Goal: Find specific page/section: Find specific page/section

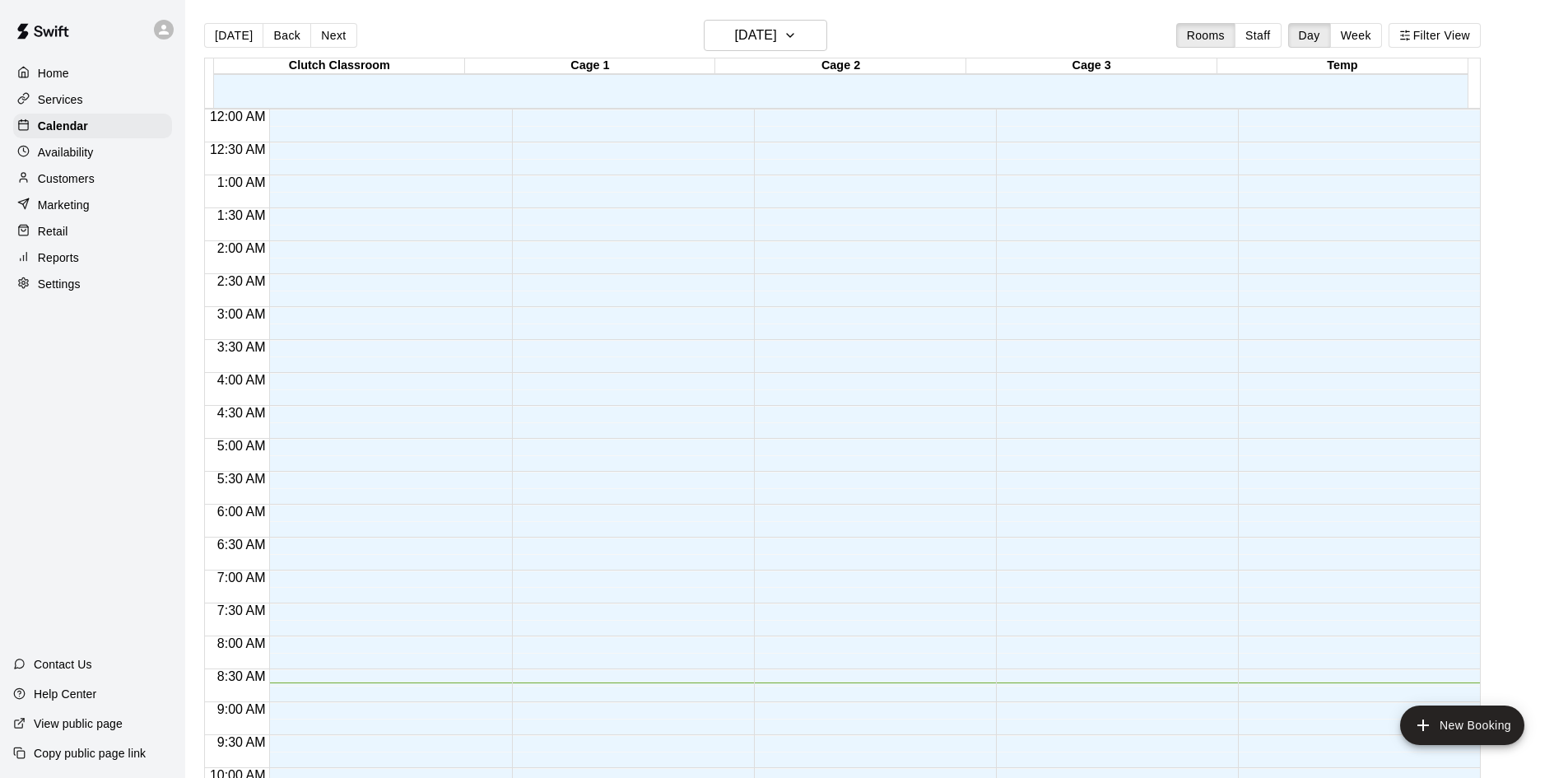
scroll to position [570, 0]
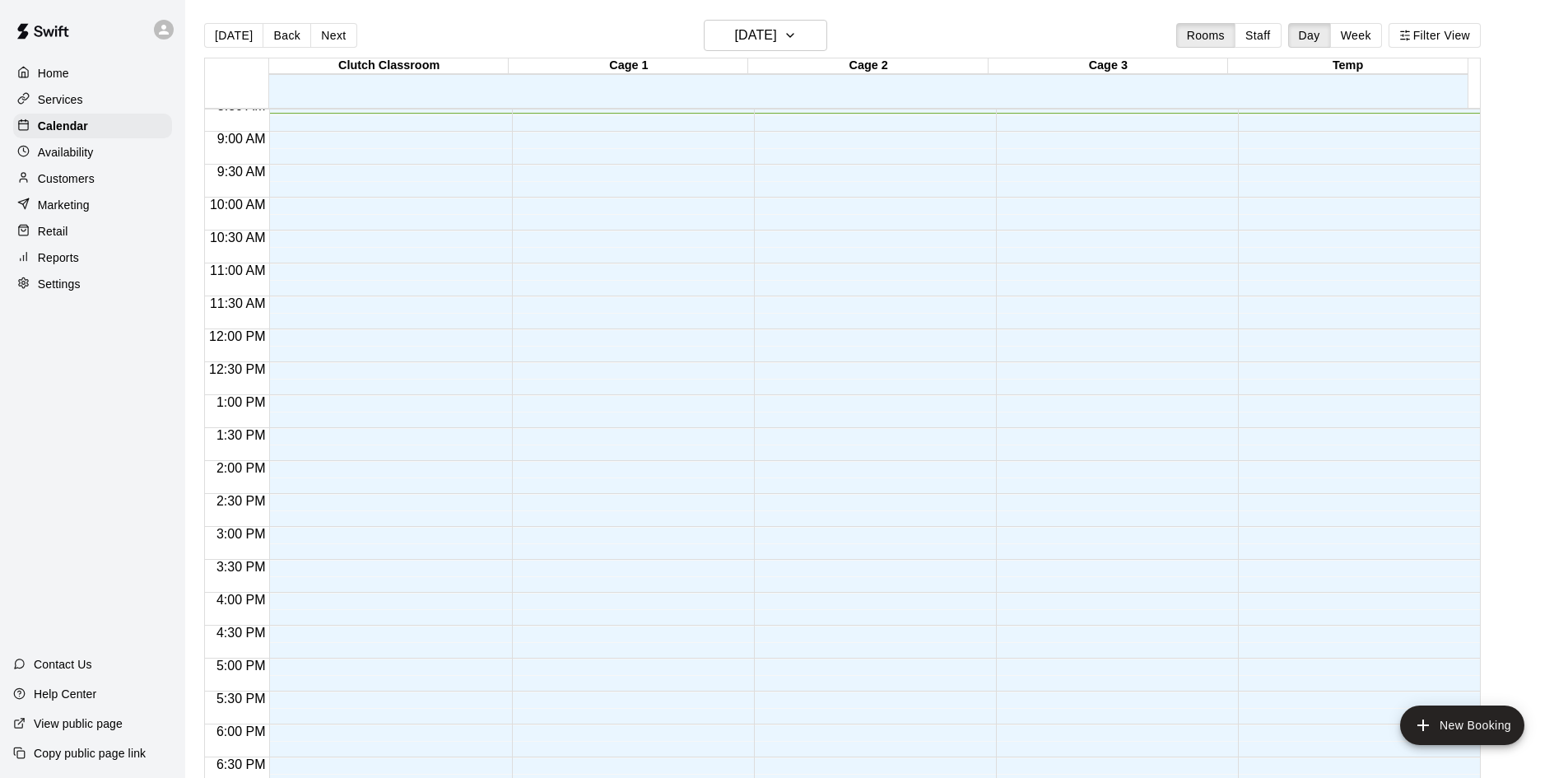
click at [58, 187] on p "Customers" at bounding box center [65, 178] width 57 height 16
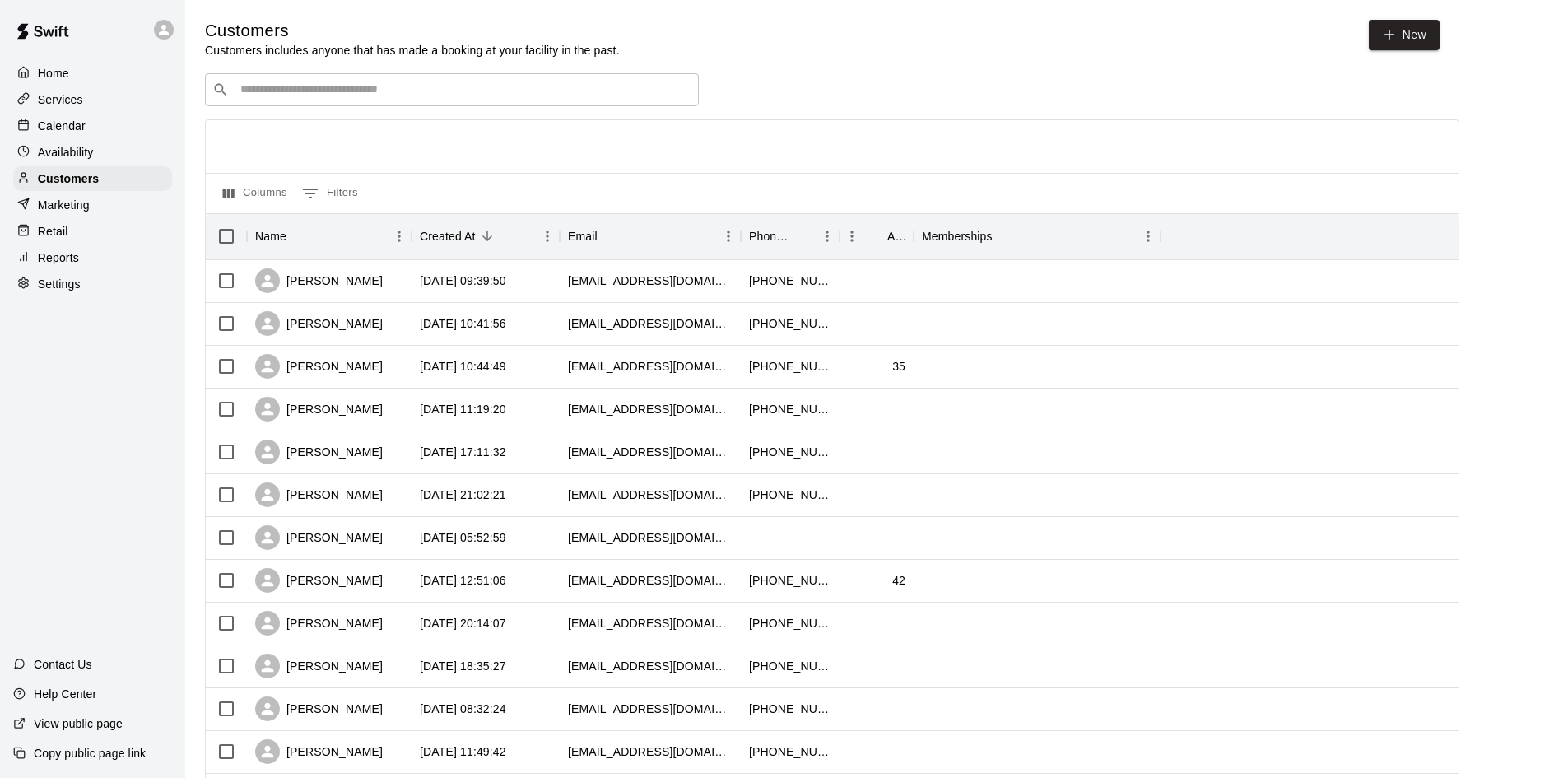
drag, startPoint x: 497, startPoint y: 76, endPoint x: 516, endPoint y: 111, distance: 39.8
click at [500, 80] on div "​ ​" at bounding box center [451, 89] width 493 height 33
click at [516, 111] on div "​ ​ Columns 0 Filters Name Created At Email Phone Number Age Memberships [PERSO…" at bounding box center [832, 723] width 1254 height 1301
click at [524, 94] on input "Search customers by name or email" at bounding box center [464, 89] width 456 height 16
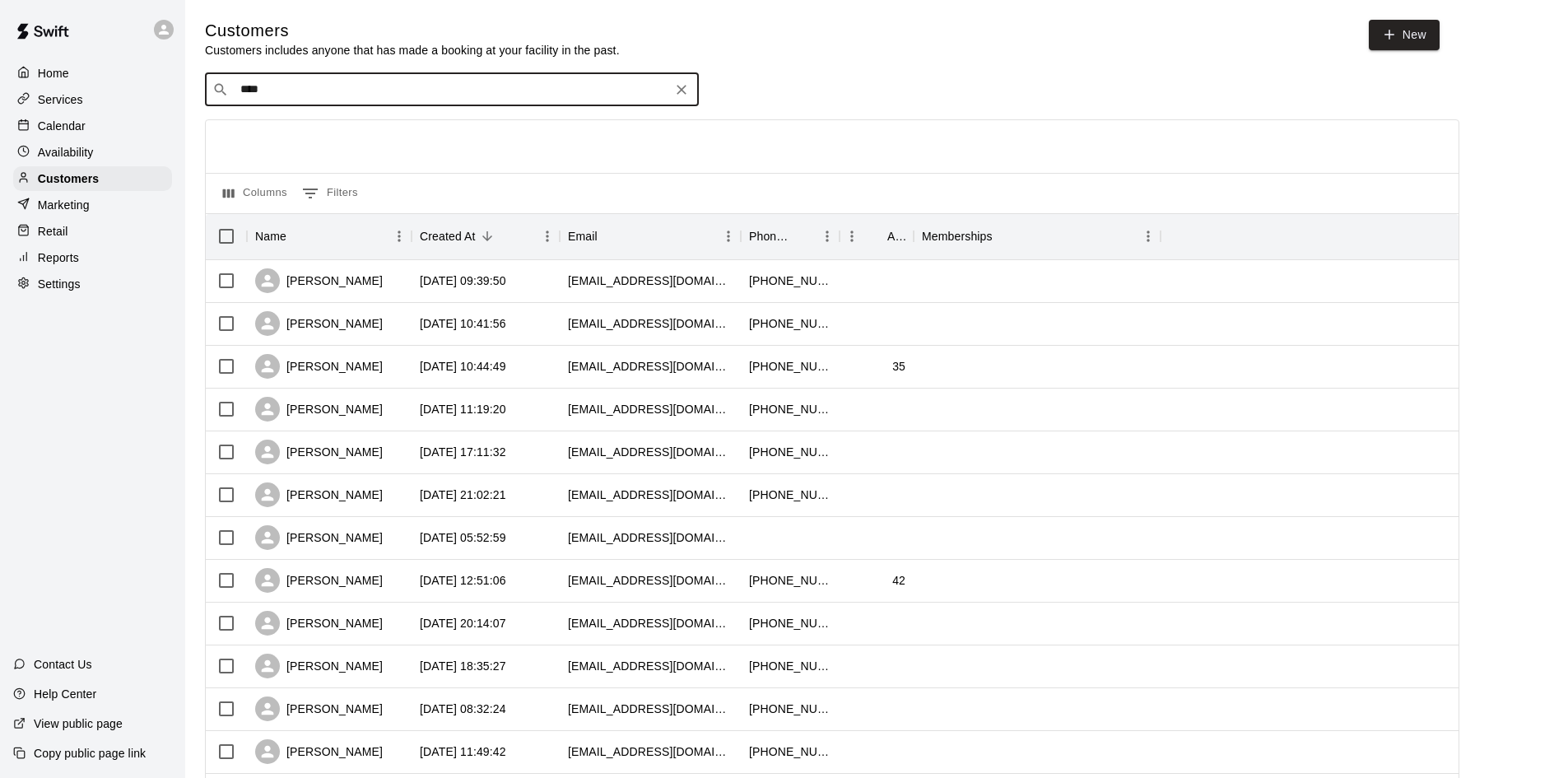
type input "*****"
click at [366, 138] on span "[EMAIL_ADDRESS][DOMAIN_NAME]" at bounding box center [340, 144] width 177 height 12
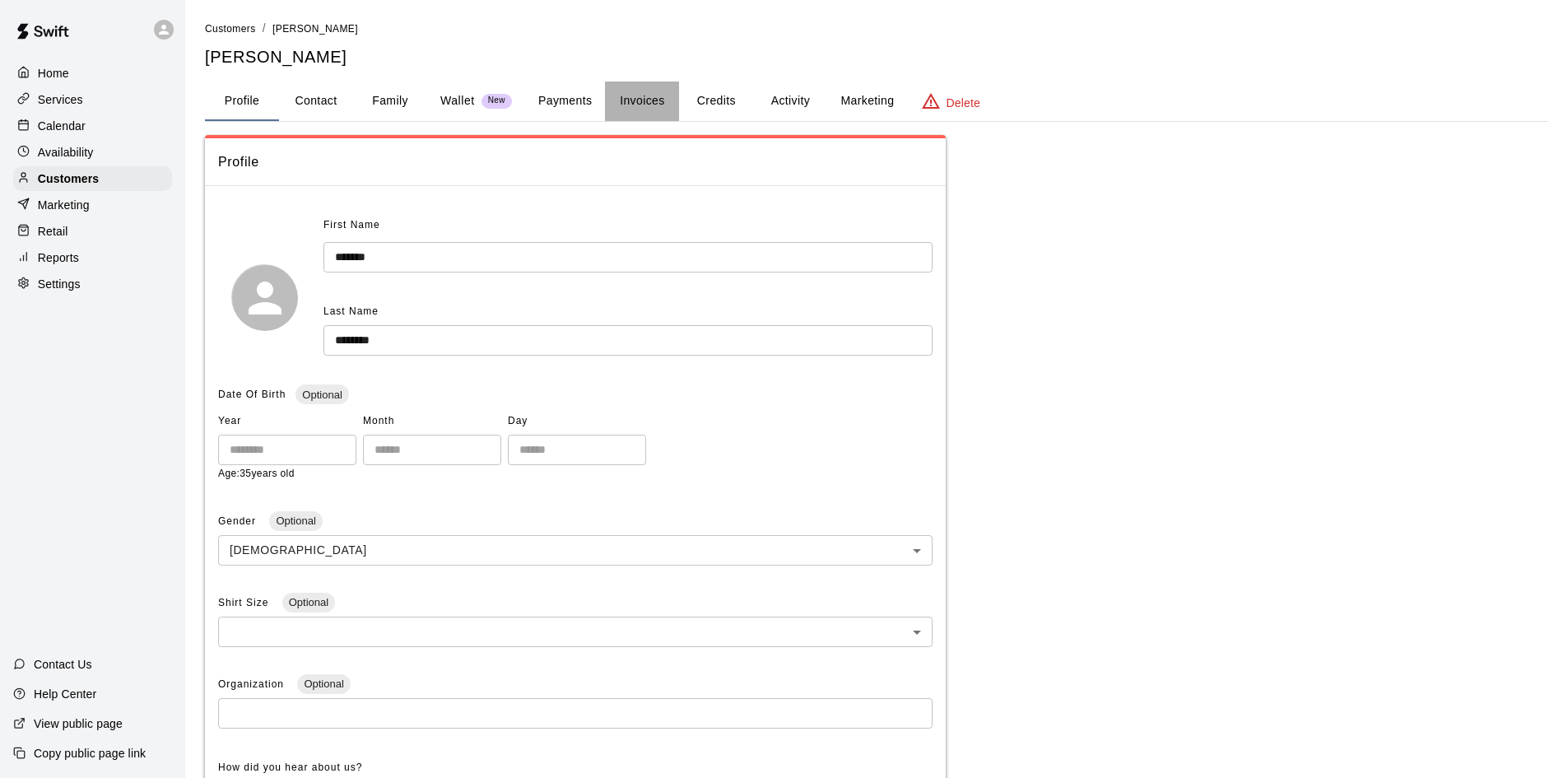
click at [642, 104] on button "Invoices" at bounding box center [642, 101] width 74 height 39
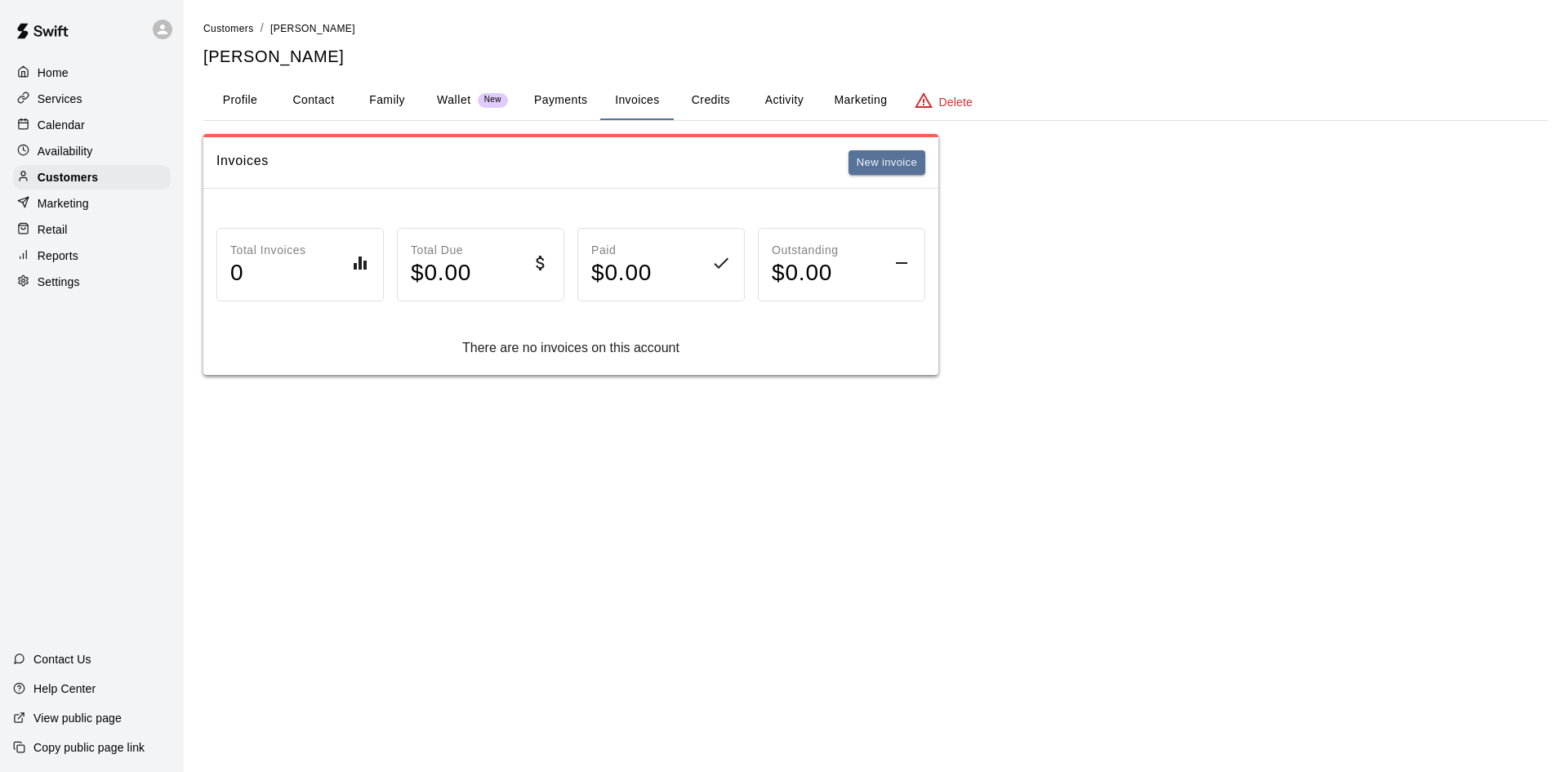
click at [578, 97] on button "Payments" at bounding box center [560, 100] width 79 height 39
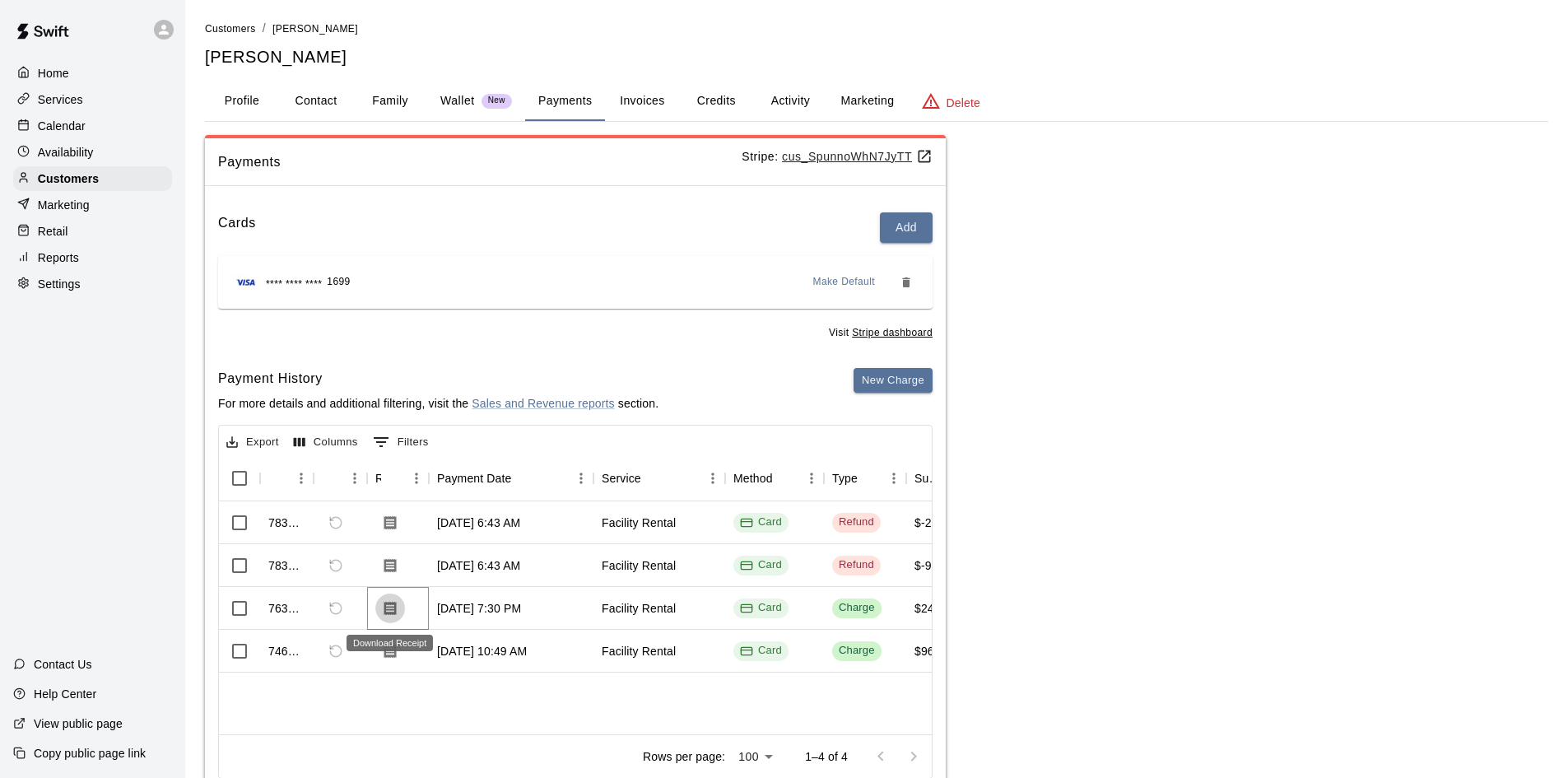
click at [395, 605] on icon "Download Receipt" at bounding box center [391, 608] width 13 height 14
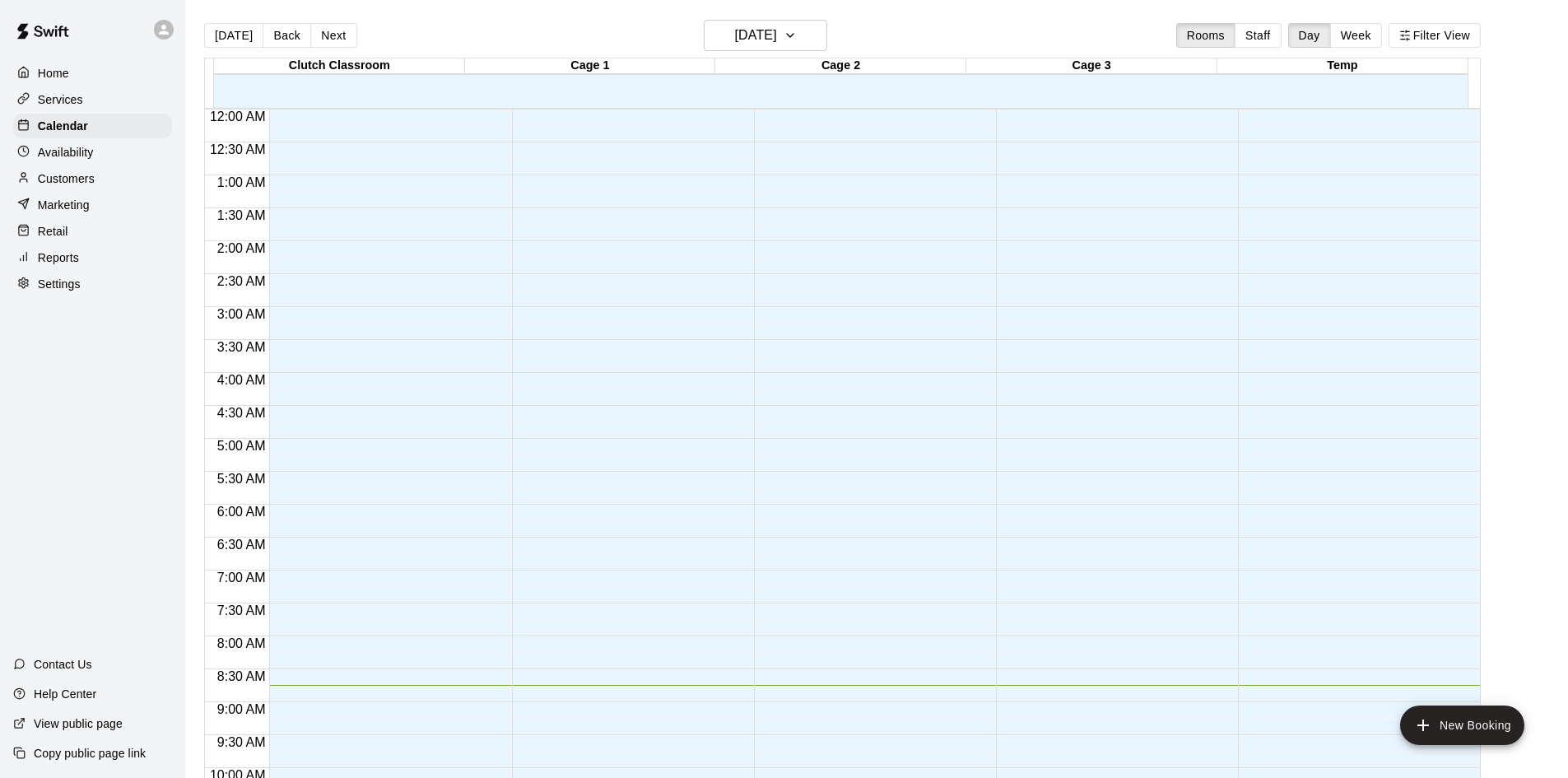
scroll to position [575, 0]
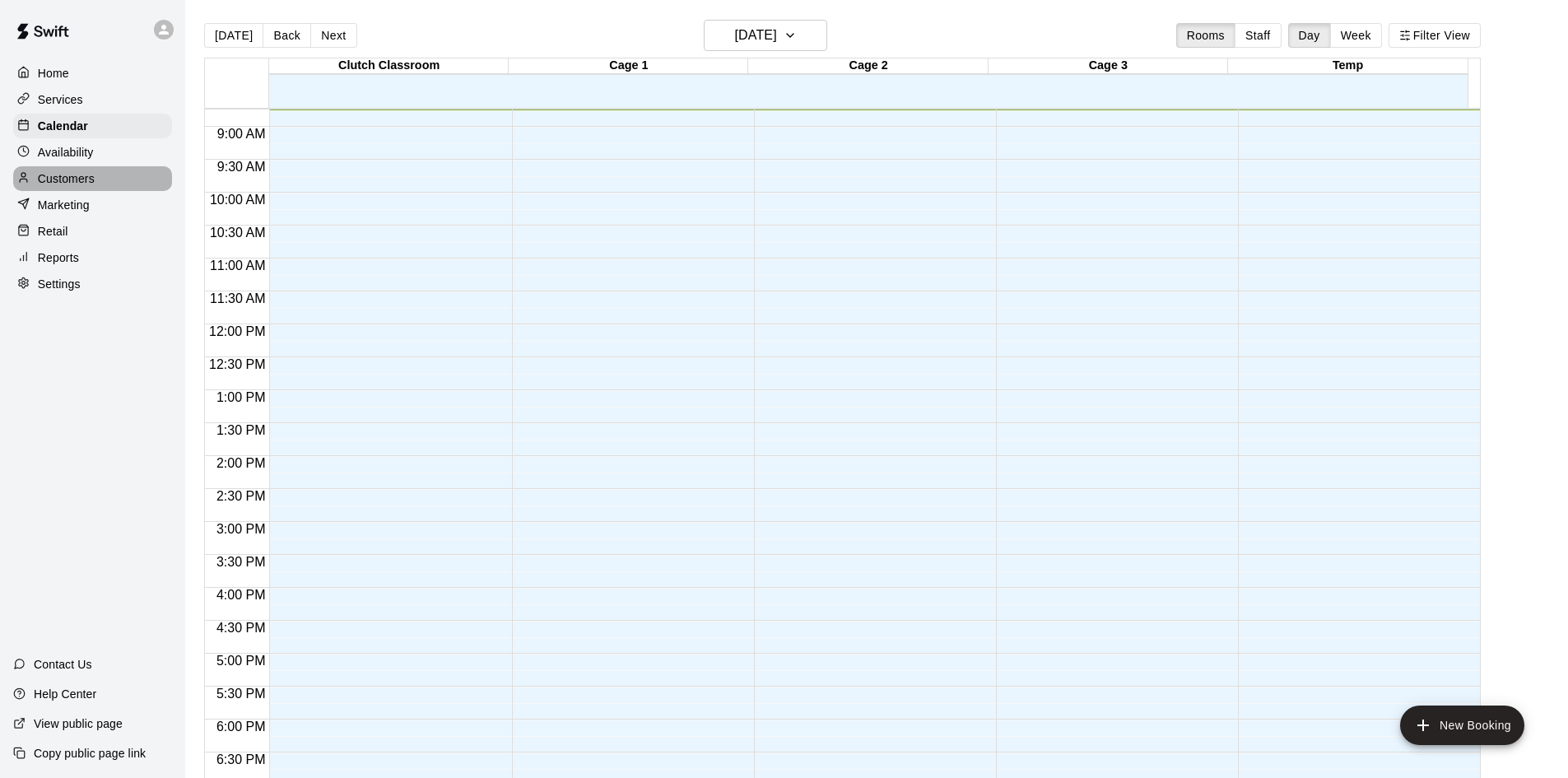
click at [59, 187] on p "Customers" at bounding box center [65, 178] width 57 height 16
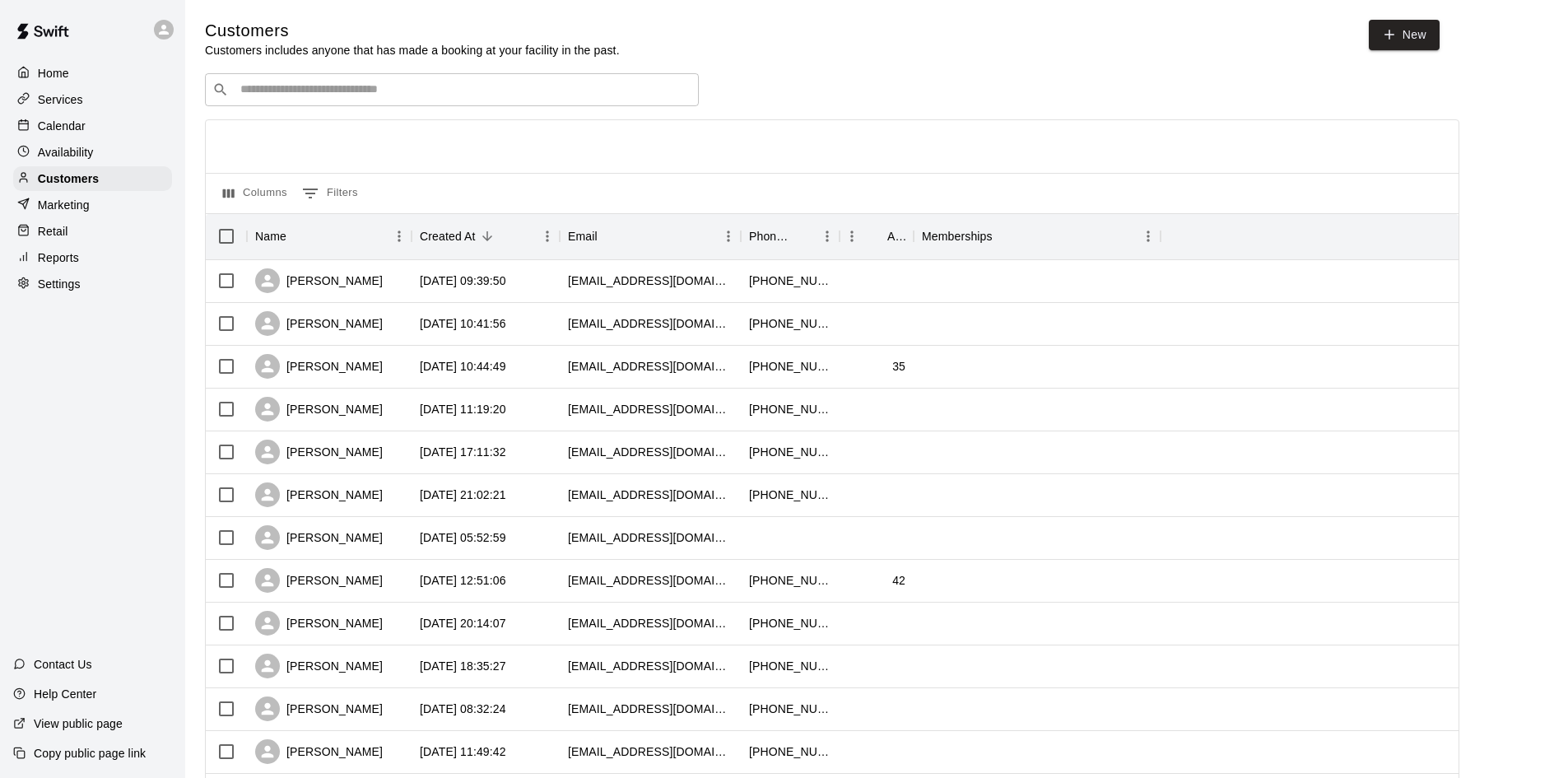
click at [413, 75] on div "​ ​" at bounding box center [451, 89] width 493 height 33
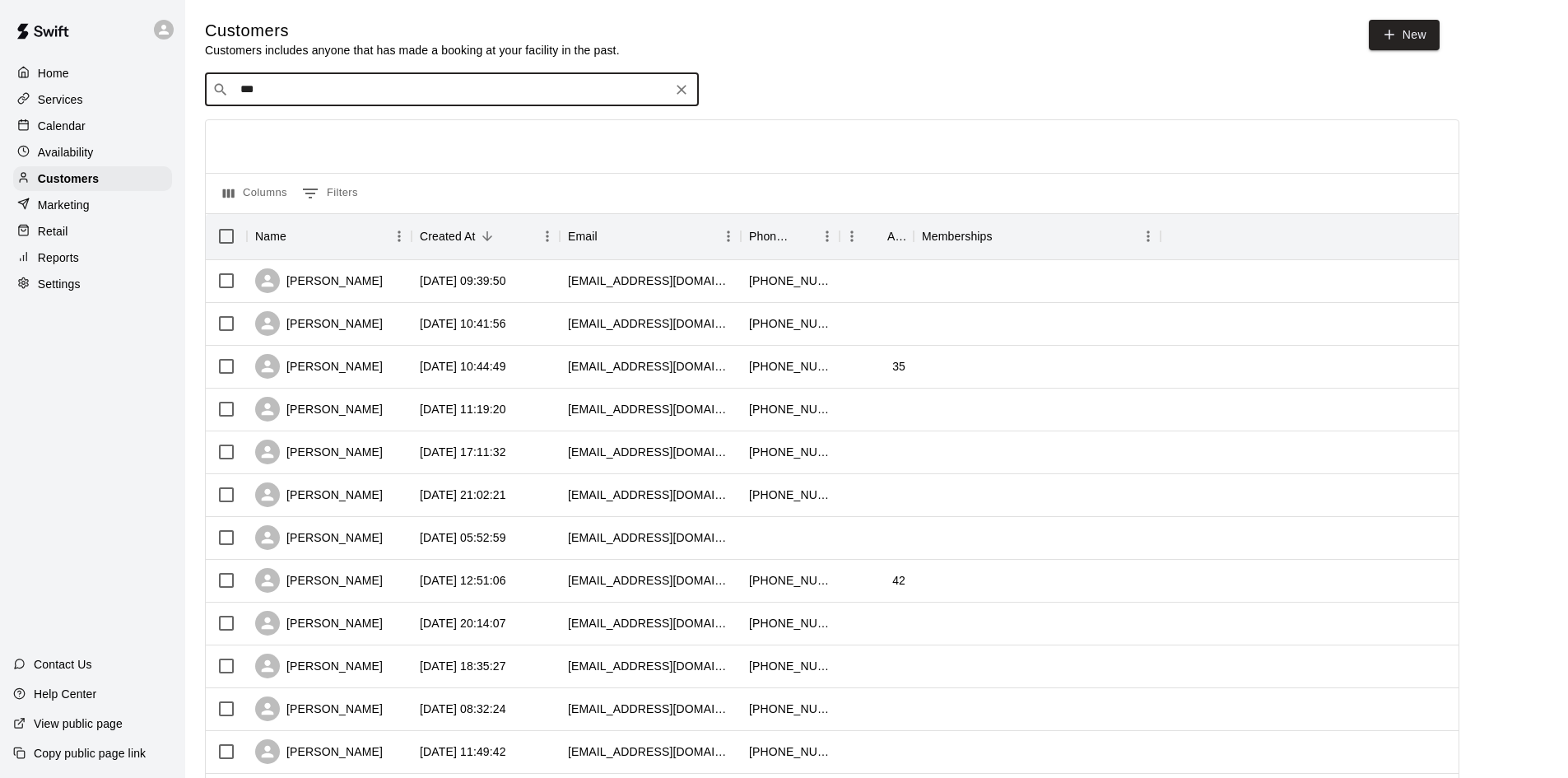
type input "****"
click at [367, 138] on span "[EMAIL_ADDRESS][DOMAIN_NAME]" at bounding box center [340, 144] width 177 height 12
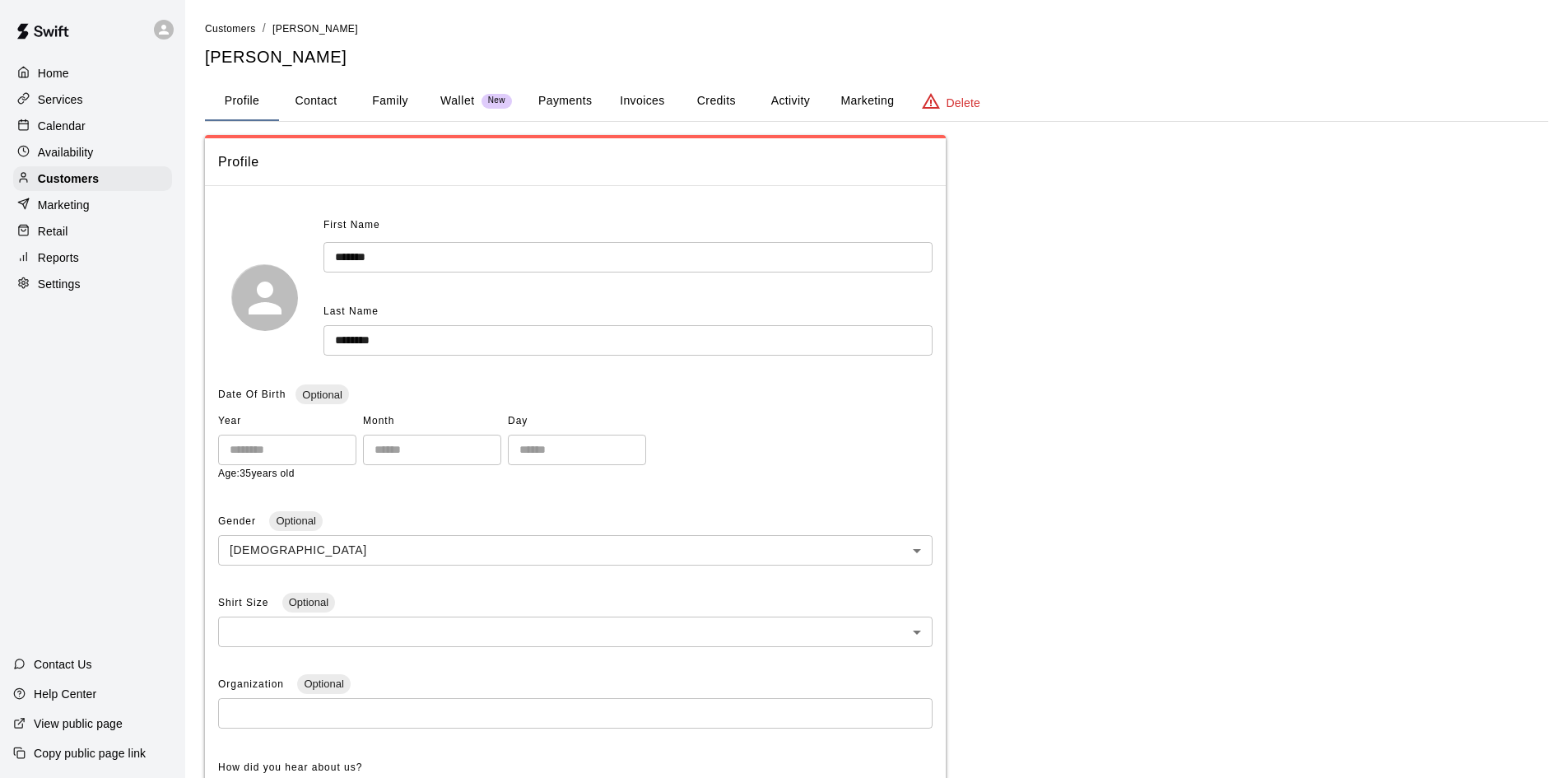
click at [575, 96] on button "Payments" at bounding box center [565, 101] width 80 height 39
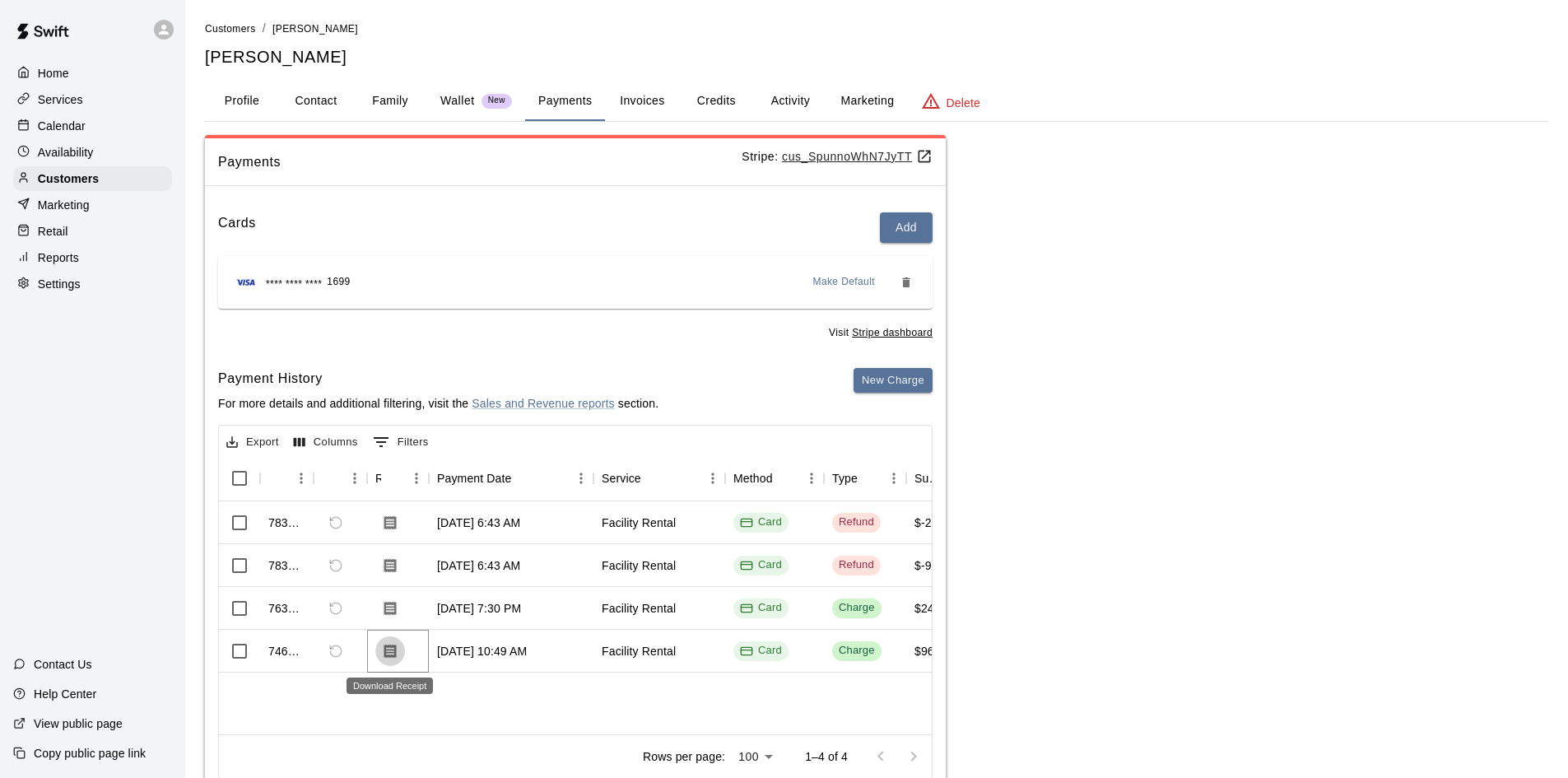
click at [389, 657] on icon "Download Receipt" at bounding box center [391, 650] width 13 height 14
